Goal: Task Accomplishment & Management: Manage account settings

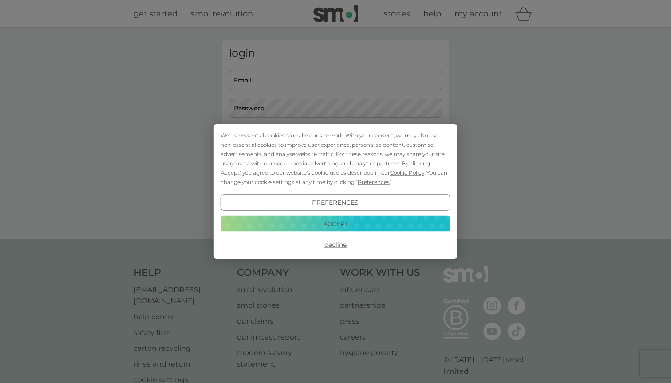
click at [344, 224] on button "Accept" at bounding box center [335, 224] width 230 height 16
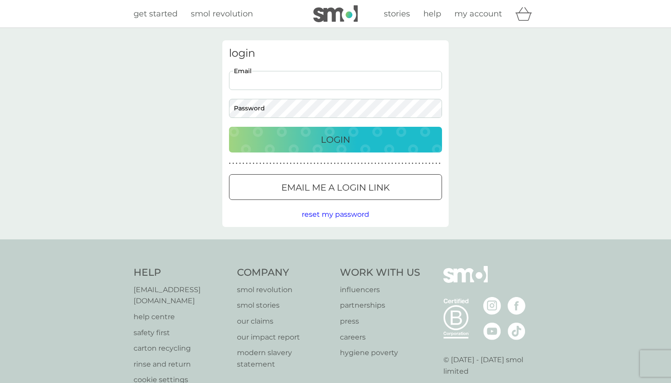
click at [351, 186] on p "Email me a login link" at bounding box center [335, 187] width 108 height 14
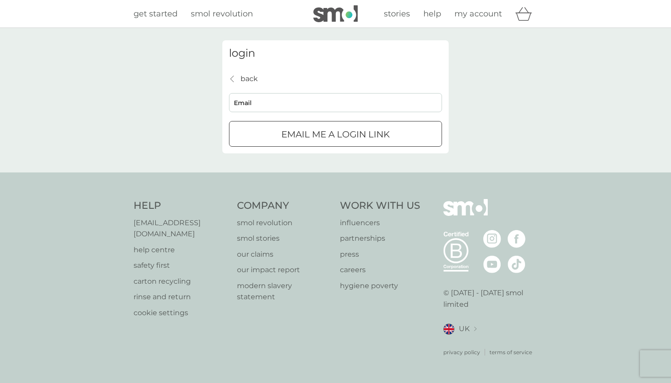
click at [286, 102] on input "Email" at bounding box center [335, 102] width 213 height 19
click at [293, 101] on input "ALUNCONSTABLW@GMAIL.COM" at bounding box center [335, 102] width 213 height 19
click at [349, 104] on input "ALUNCONSTABLE@GMAIL.COM" at bounding box center [335, 102] width 213 height 19
type input "ALUNCONSTABLE@GMAIL.COM"
click at [352, 137] on p "Email me a login link" at bounding box center [335, 134] width 108 height 14
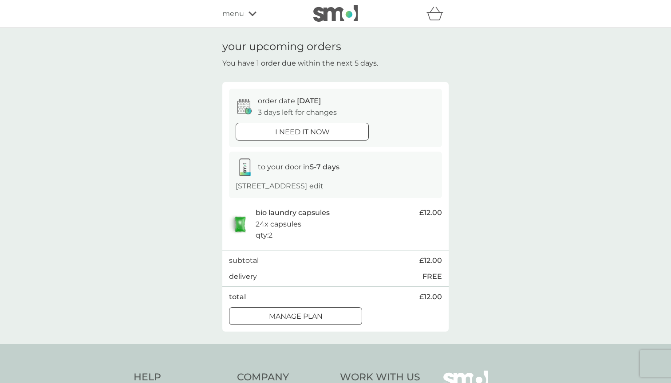
click at [316, 314] on p "Manage plan" at bounding box center [296, 317] width 54 height 12
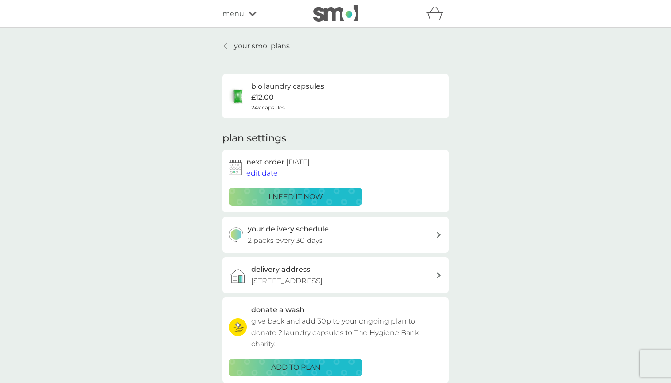
click at [266, 172] on span "edit date" at bounding box center [261, 173] width 31 height 8
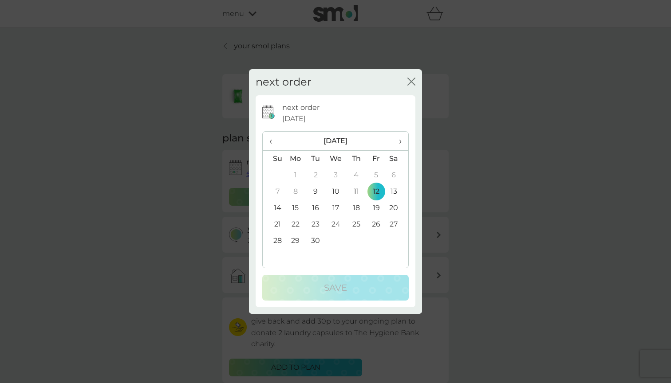
click at [376, 222] on td "26" at bounding box center [376, 224] width 20 height 16
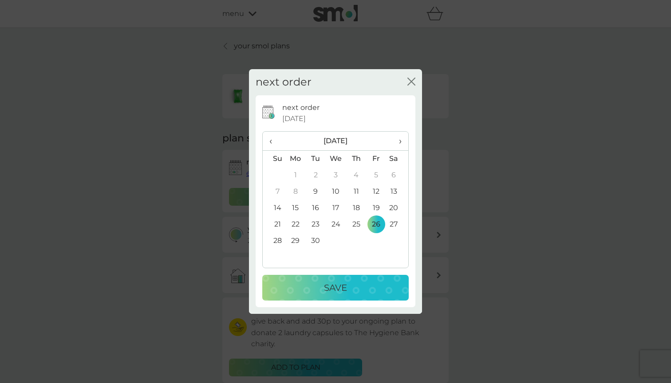
click at [375, 281] on div "Save" at bounding box center [335, 288] width 129 height 14
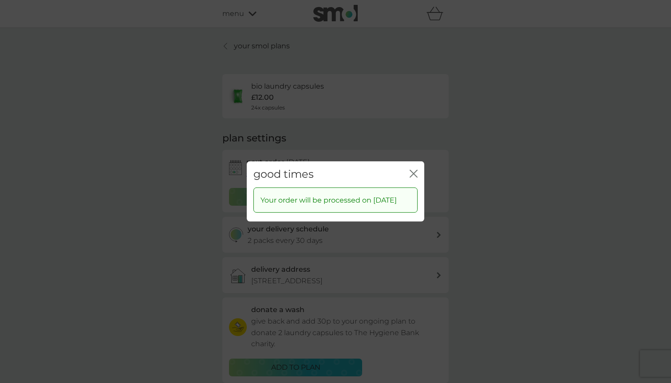
click at [413, 170] on icon "close" at bounding box center [412, 173] width 4 height 7
